Goal: Transaction & Acquisition: Purchase product/service

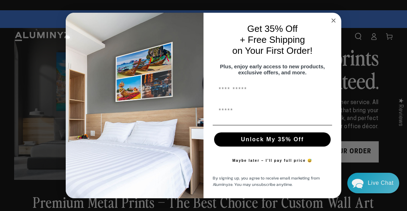
click at [333, 18] on circle "Close dialog" at bounding box center [334, 21] width 8 height 8
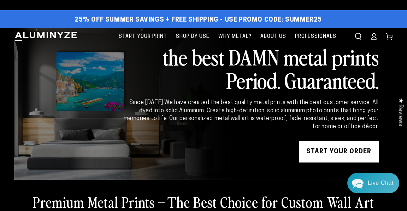
click at [376, 36] on icon at bounding box center [374, 36] width 7 height 7
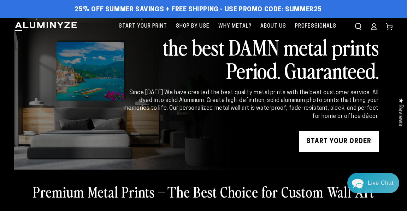
click at [374, 25] on icon at bounding box center [374, 26] width 7 height 7
click at [376, 28] on icon at bounding box center [374, 26] width 7 height 7
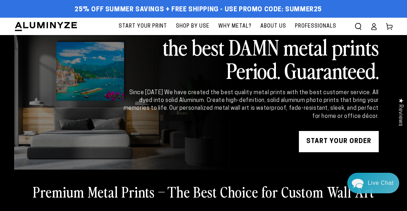
click at [136, 25] on span "Start Your Print" at bounding box center [143, 26] width 48 height 9
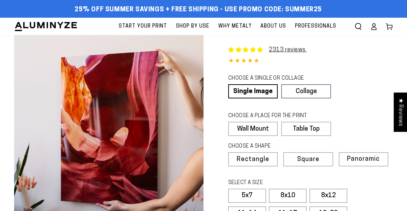
select select "**********"
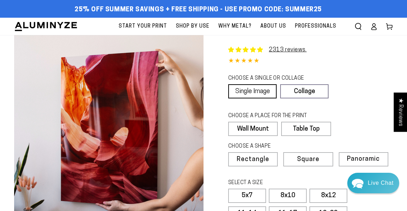
click at [257, 92] on link "Single Image" at bounding box center [252, 91] width 48 height 14
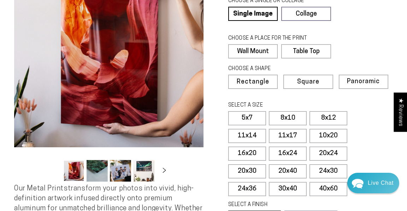
scroll to position [78, 0]
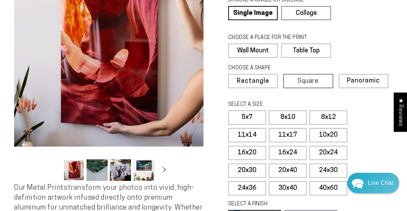
click at [306, 82] on span "Square" at bounding box center [308, 81] width 21 height 6
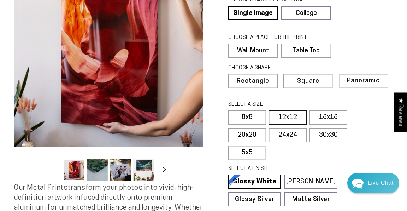
click at [289, 116] on label "12x12" at bounding box center [288, 117] width 38 height 14
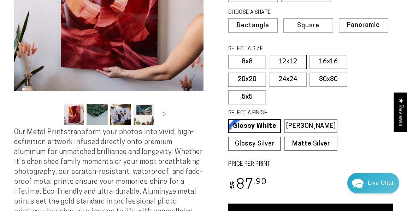
scroll to position [134, 0]
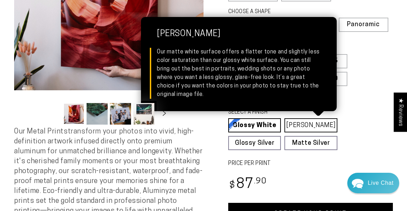
click at [303, 124] on link "Matte White Matte White Our matte white surface offers a flatter tone and sligh…" at bounding box center [311, 125] width 53 height 14
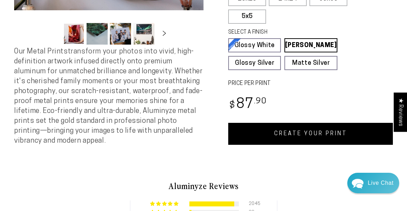
scroll to position [215, 0]
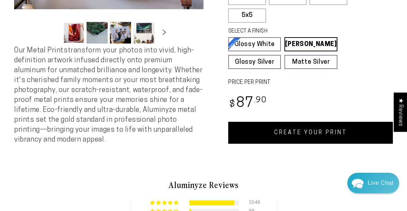
click at [358, 129] on link "CREATE YOUR PRINT" at bounding box center [310, 133] width 165 height 22
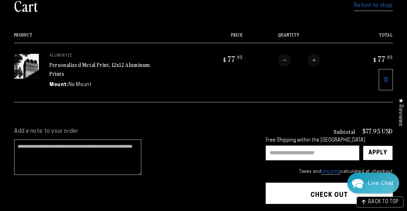
scroll to position [63, 0]
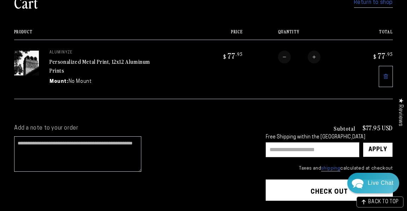
click at [336, 149] on input "text" at bounding box center [313, 149] width 94 height 15
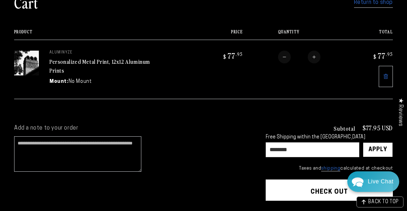
type input "********"
click at [372, 189] on div "Live Chat" at bounding box center [381, 181] width 26 height 21
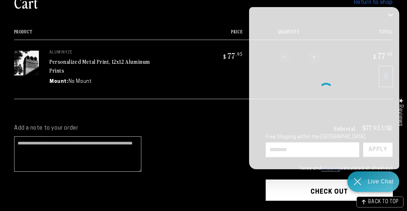
scroll to position [0, 0]
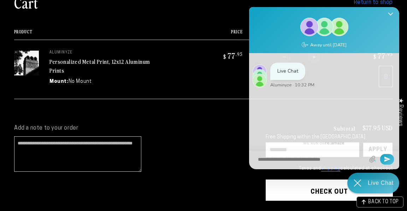
click at [392, 14] on icon "Close Shoutbox" at bounding box center [391, 14] width 5 height 2
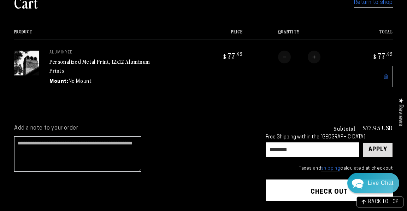
click at [376, 146] on div "Apply" at bounding box center [378, 150] width 19 height 14
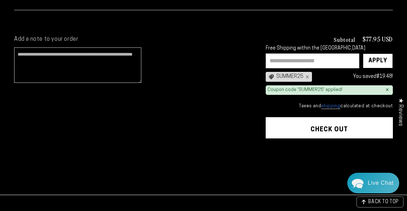
scroll to position [150, 0]
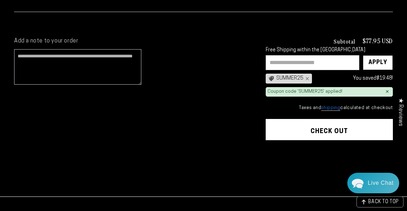
click at [334, 130] on button "Check out" at bounding box center [329, 129] width 127 height 21
